Goal: Navigation & Orientation: Go to known website

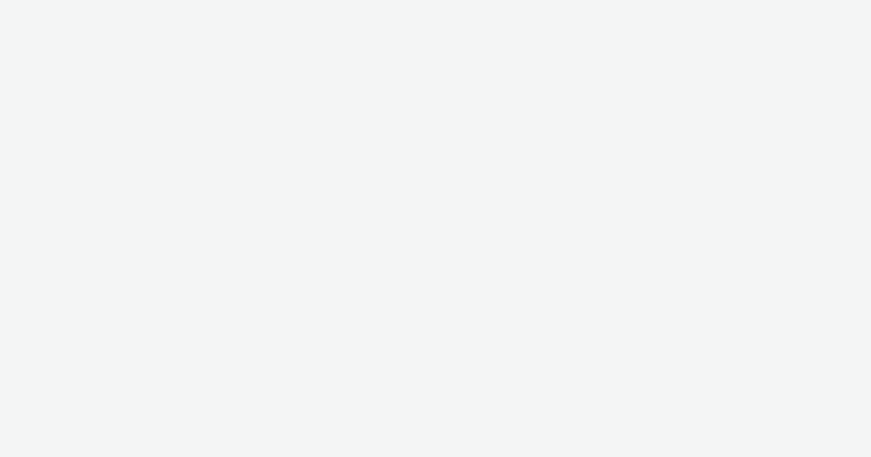
select select "47c37c18-910e-43a3-bb91-a2beb2847406"
select select "b1b940d3-d05b-48b5-821e-f328c33b988b"
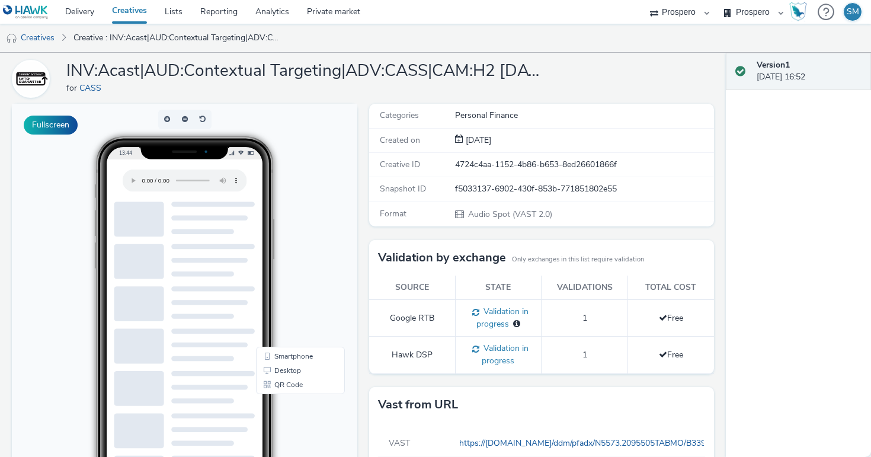
scroll to position [183, 0]
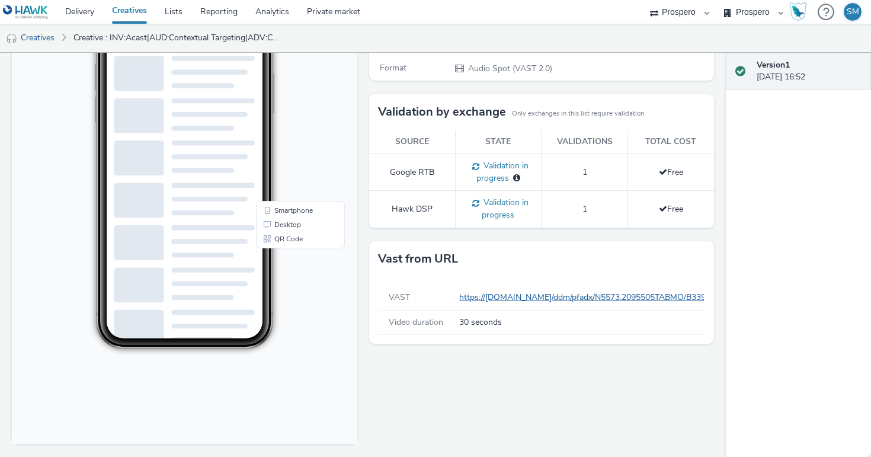
click at [481, 293] on link "https://[DOMAIN_NAME]/ddm/pfadx/N5573.2095505TABMO/B33999202.428775257;sz=0x0;o…" at bounding box center [845, 297] width 773 height 11
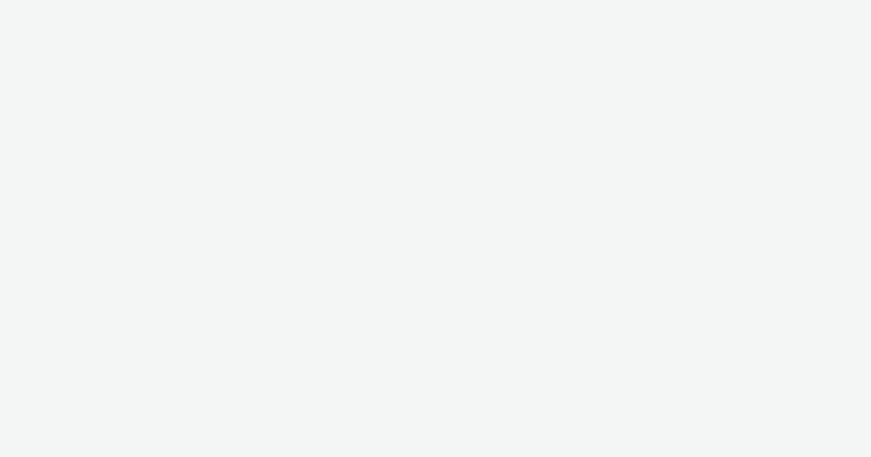
select select "47c37c18-910e-43a3-bb91-a2beb2847406"
select select "b1b940d3-d05b-48b5-821e-f328c33b988b"
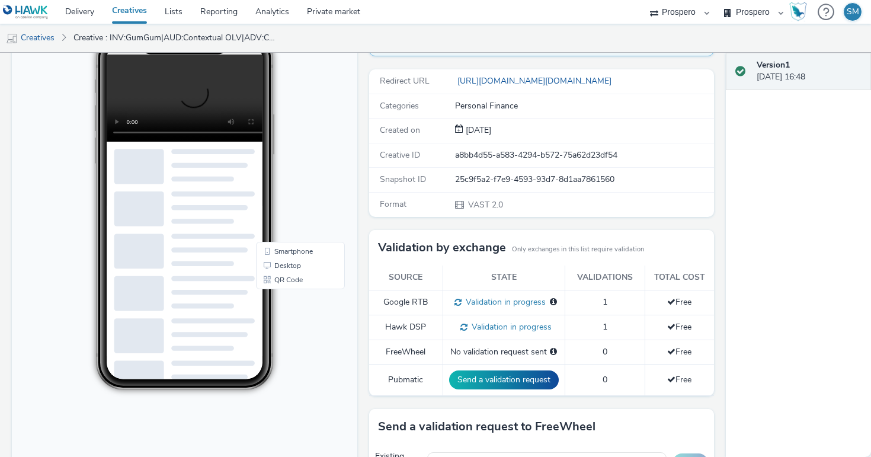
scroll to position [295, 0]
